Goal: Information Seeking & Learning: Learn about a topic

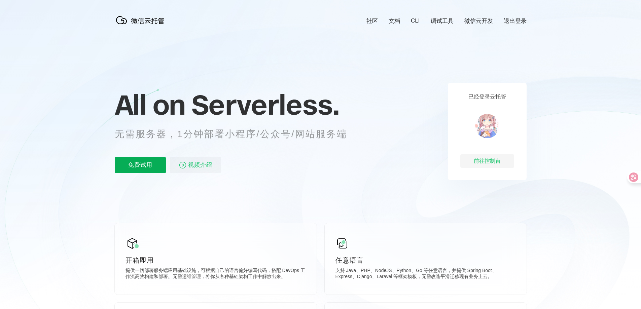
click at [132, 166] on p "免费试用" at bounding box center [140, 165] width 51 height 16
click at [204, 167] on span "视频介绍" at bounding box center [200, 165] width 24 height 16
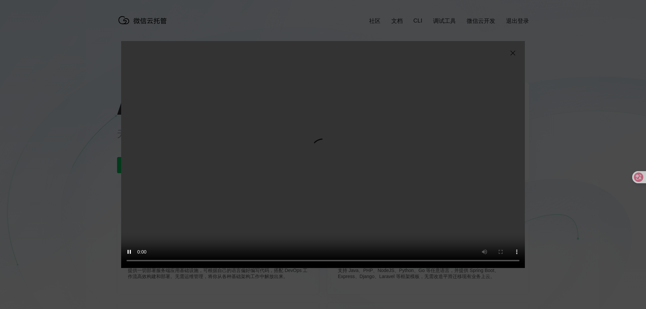
click at [515, 47] on video "抱歉，您的浏览器暂不支持播放此视频" at bounding box center [323, 154] width 404 height 227
click at [517, 49] on div "抱歉，您的浏览器暂不支持播放此视频" at bounding box center [323, 154] width 404 height 227
click at [516, 51] on img at bounding box center [513, 53] width 8 height 8
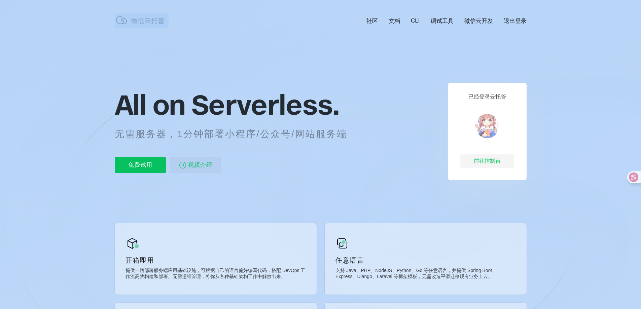
click at [516, 51] on icon at bounding box center [321, 182] width 646 height 364
